Goal: Navigation & Orientation: Find specific page/section

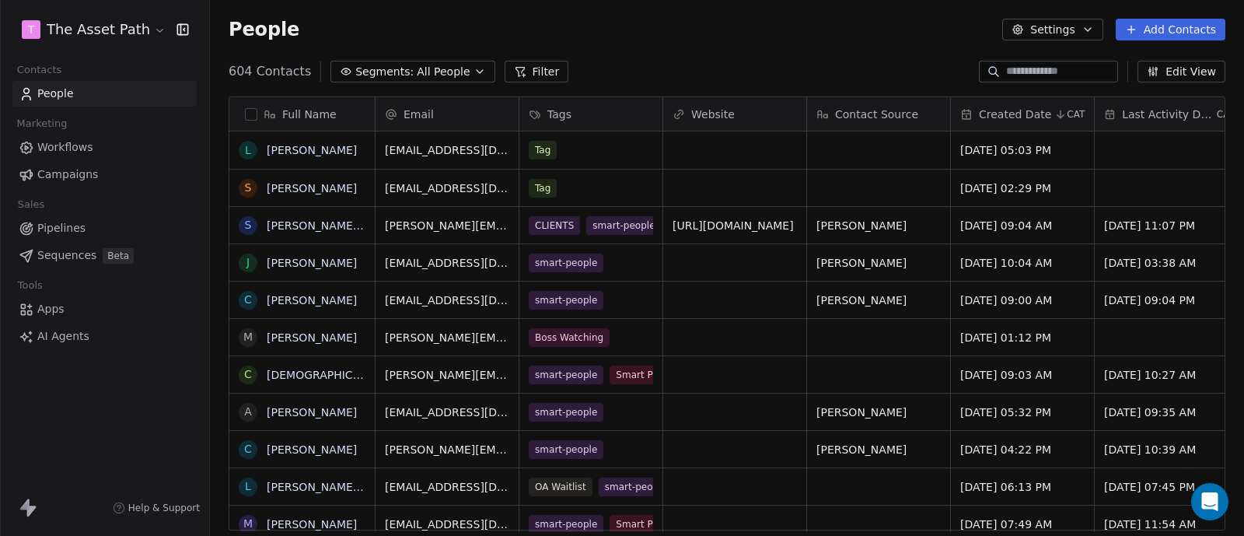
scroll to position [456, 1018]
click at [570, 157] on div "Tag" at bounding box center [576, 150] width 95 height 19
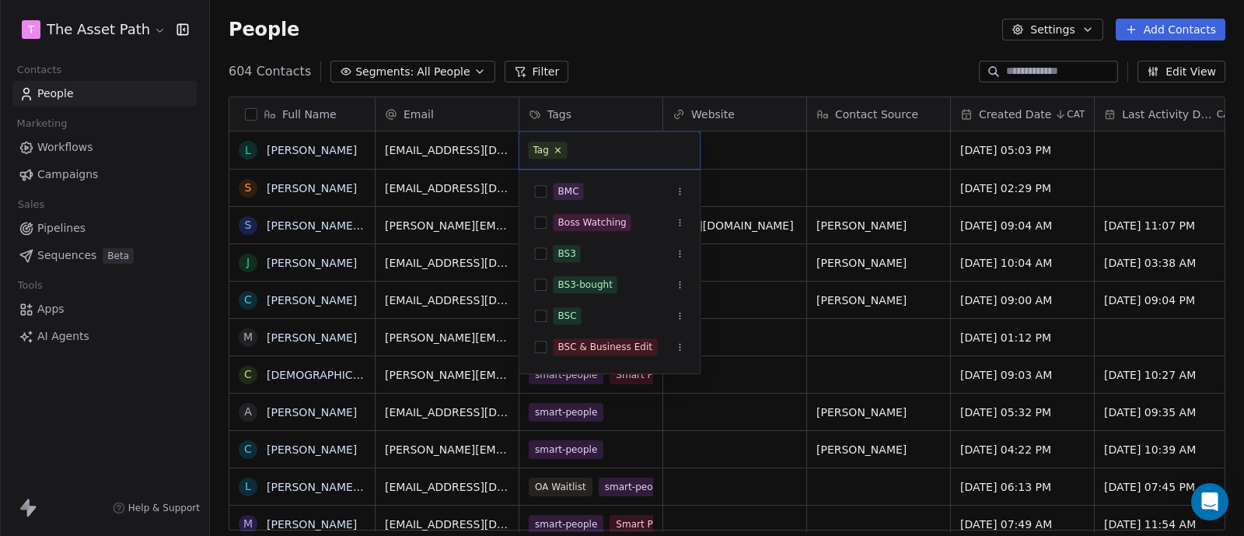
click at [684, 45] on html "T The Asset Path Contacts People Marketing Workflows Campaigns Sales Pipelines …" at bounding box center [622, 268] width 1244 height 536
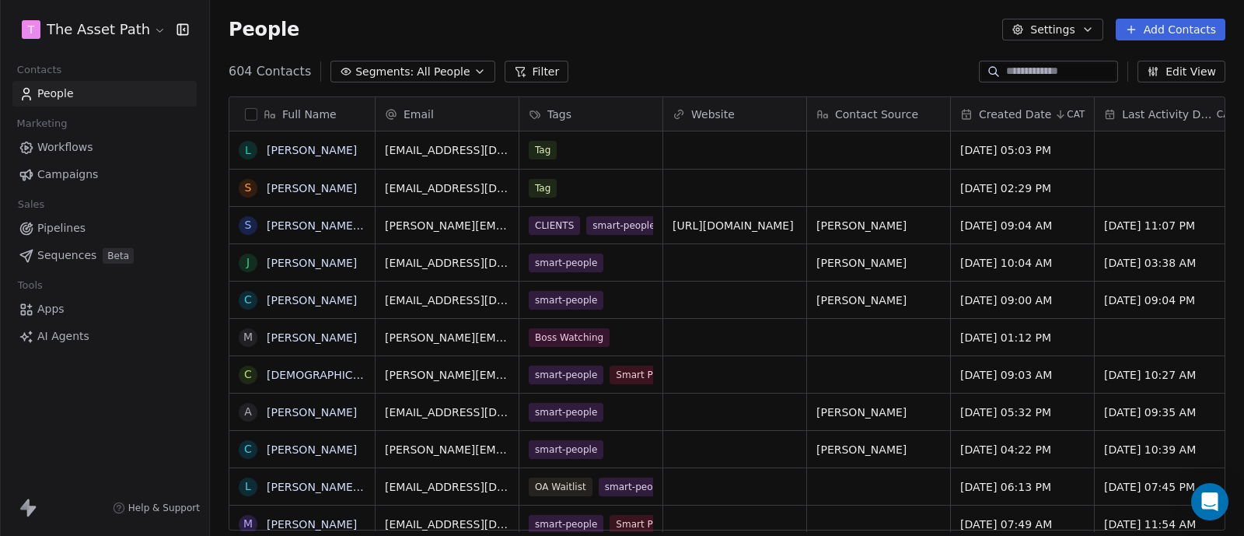
click at [82, 233] on span "Pipelines" at bounding box center [61, 228] width 48 height 16
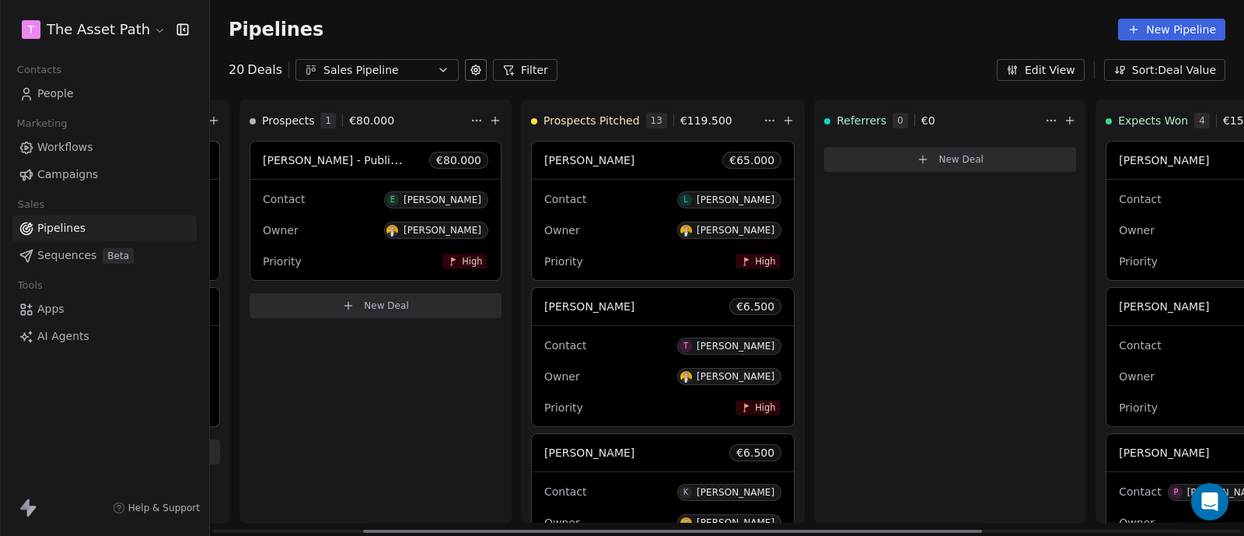
scroll to position [0, 274]
drag, startPoint x: 304, startPoint y: 527, endPoint x: 468, endPoint y: 530, distance: 164.1
click at [468, 530] on div at bounding box center [686, 530] width 619 height 3
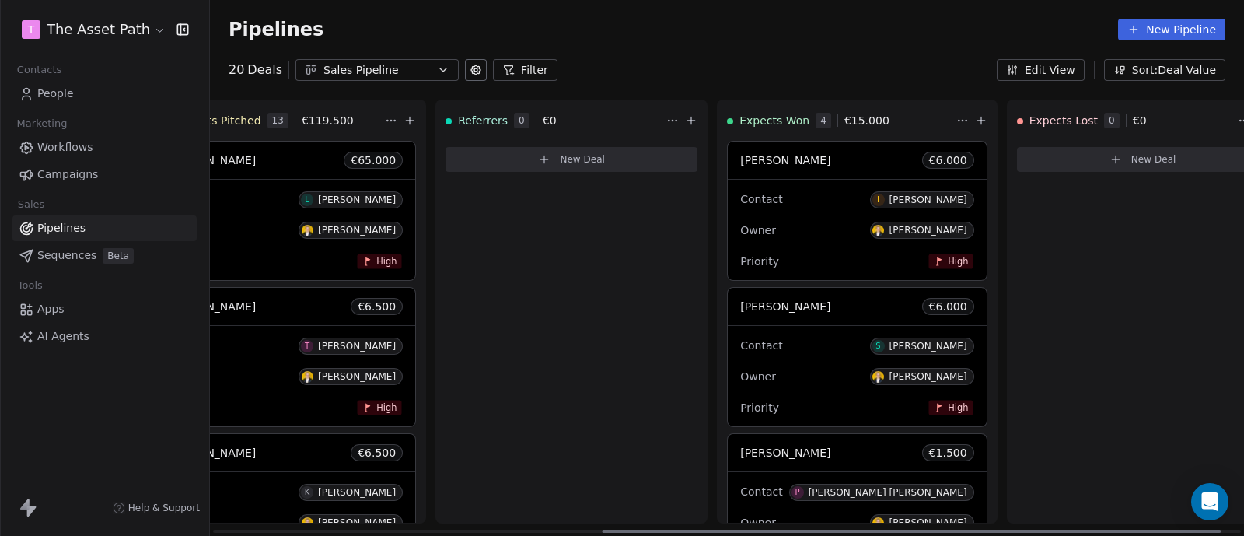
scroll to position [0, 683]
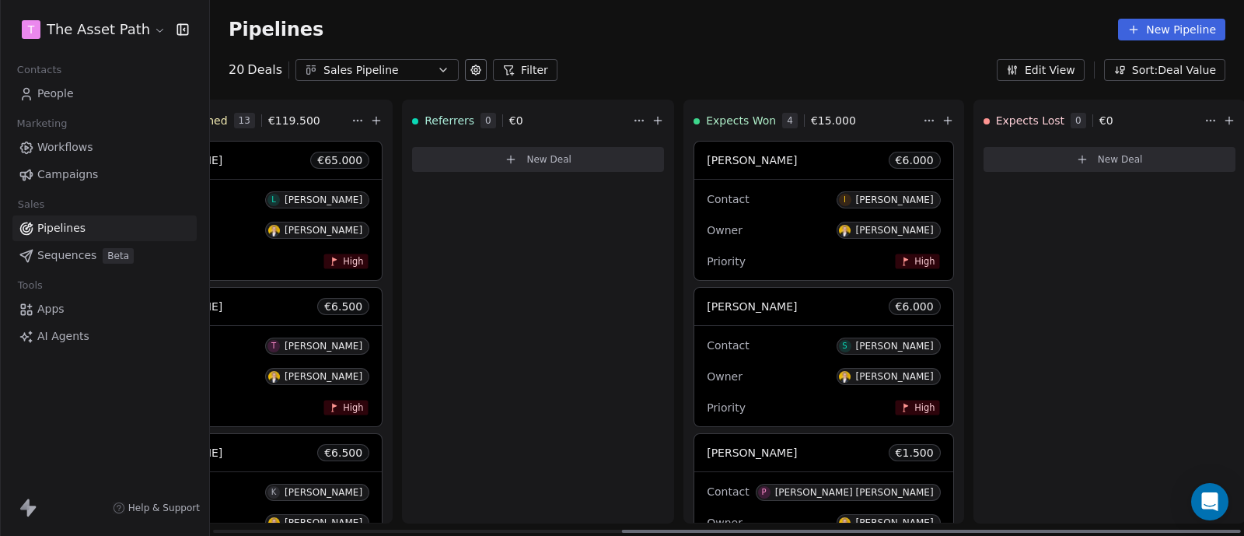
drag, startPoint x: 579, startPoint y: 533, endPoint x: 832, endPoint y: 495, distance: 255.5
click at [832, 529] on div at bounding box center [931, 530] width 619 height 3
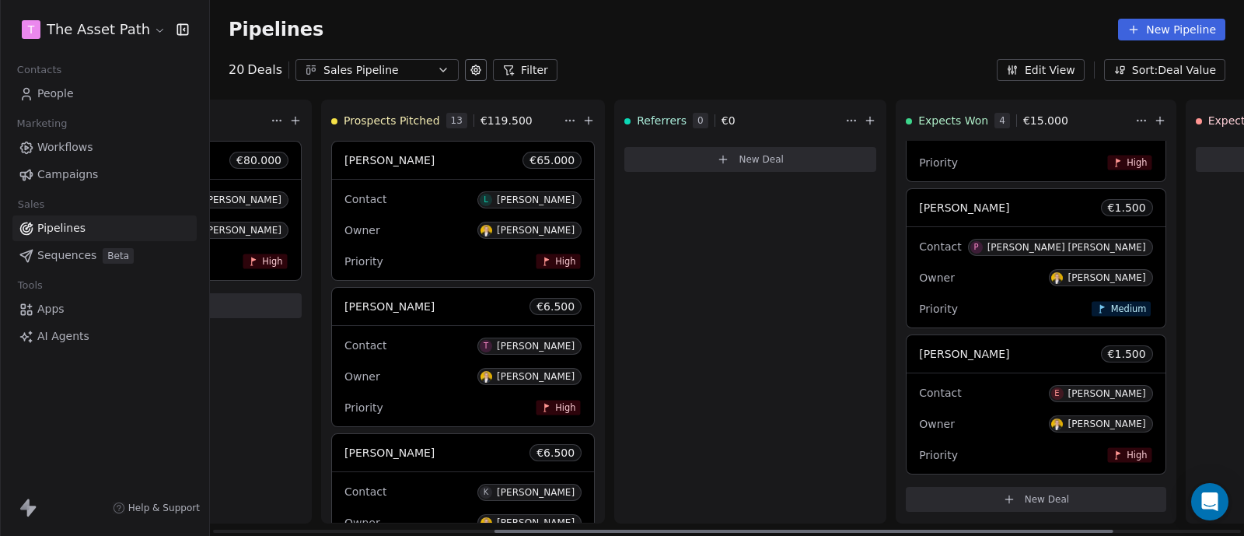
scroll to position [0, 466]
drag, startPoint x: 690, startPoint y: 526, endPoint x: 561, endPoint y: 537, distance: 130.3
click at [561, 533] on div at bounding box center [801, 530] width 619 height 3
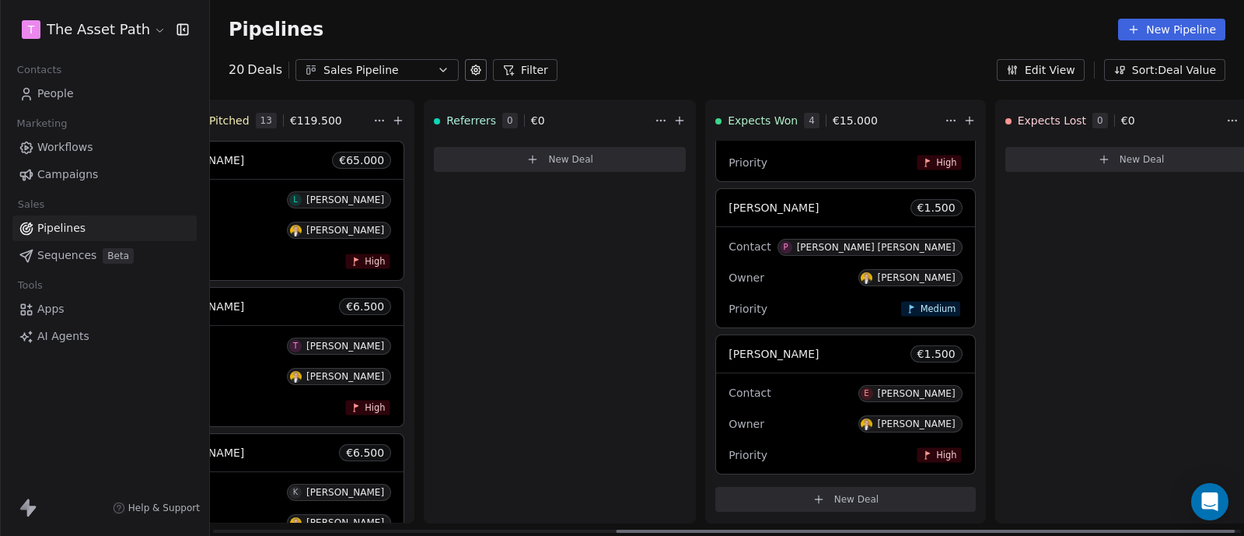
scroll to position [0, 683]
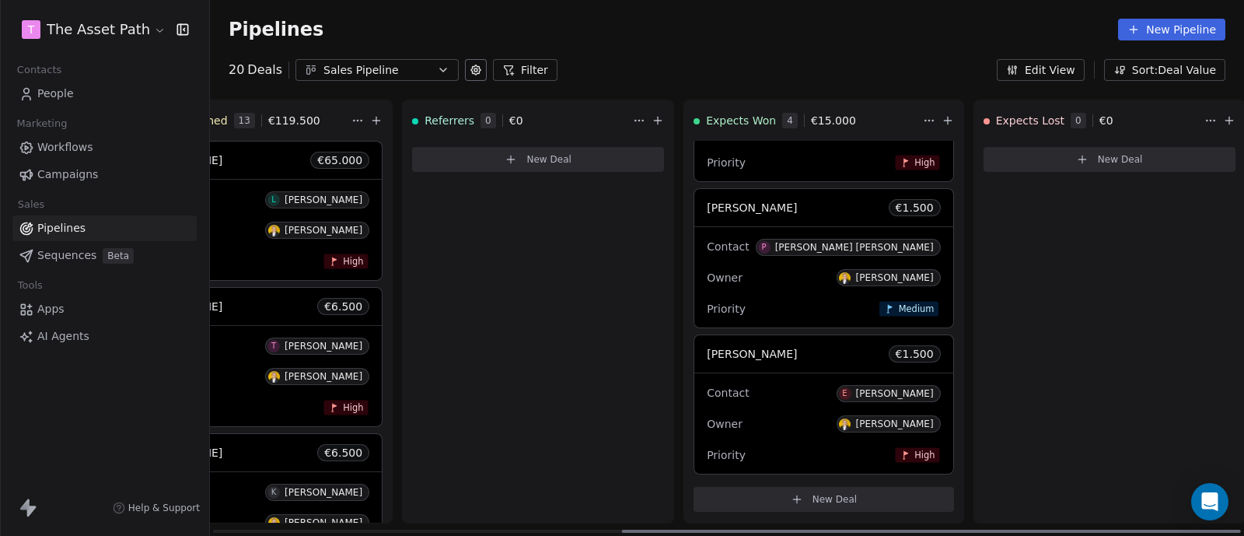
drag, startPoint x: 707, startPoint y: 528, endPoint x: 943, endPoint y: 523, distance: 236.4
click at [943, 529] on div at bounding box center [931, 530] width 619 height 3
